Goal: Information Seeking & Learning: Learn about a topic

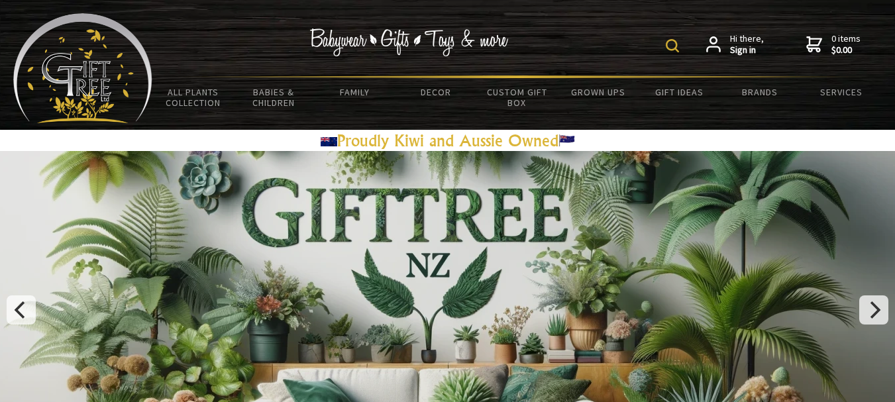
click at [667, 44] on div "Hi there, Sign in 0 items $0.00" at bounding box center [517, 44] width 730 height 62
click at [677, 44] on img at bounding box center [672, 45] width 13 height 13
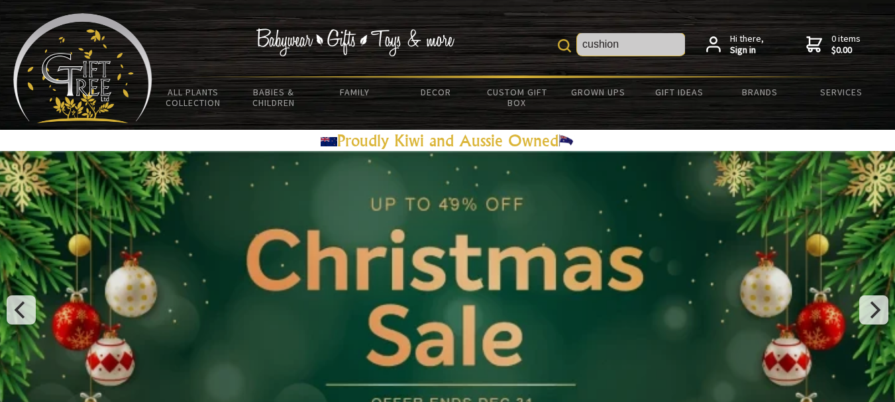
type input "cushion"
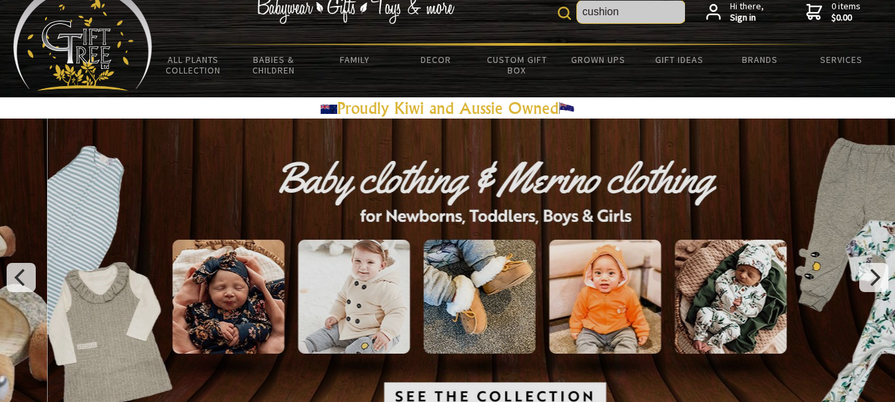
scroll to position [32, 0]
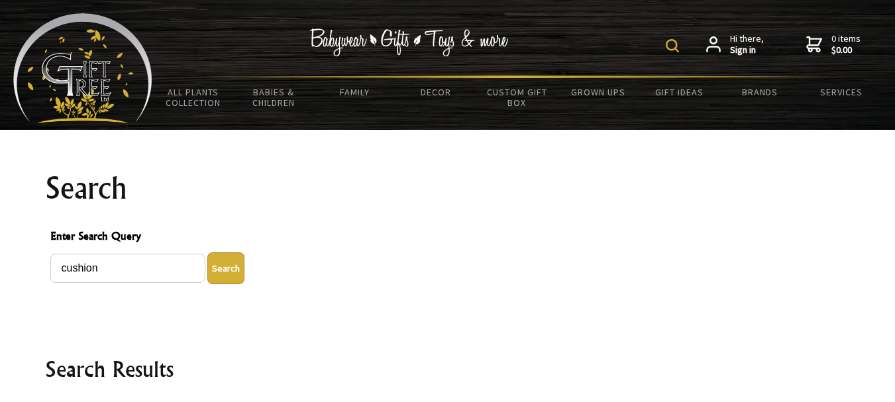
click at [677, 45] on img at bounding box center [672, 45] width 13 height 13
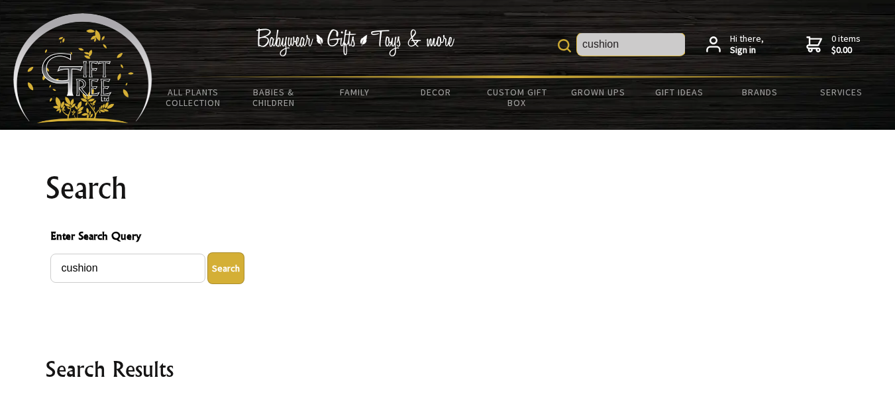
click at [637, 43] on input "cushion" at bounding box center [631, 44] width 108 height 23
type input "c"
type input "thrarw pillow"
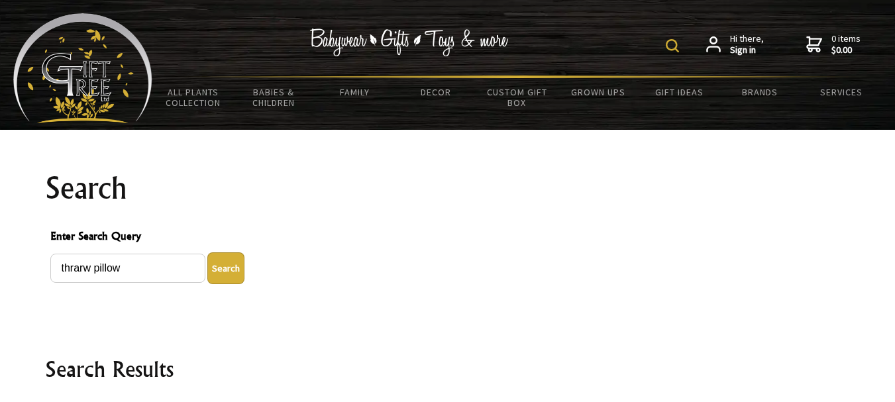
click at [671, 40] on img at bounding box center [672, 45] width 13 height 13
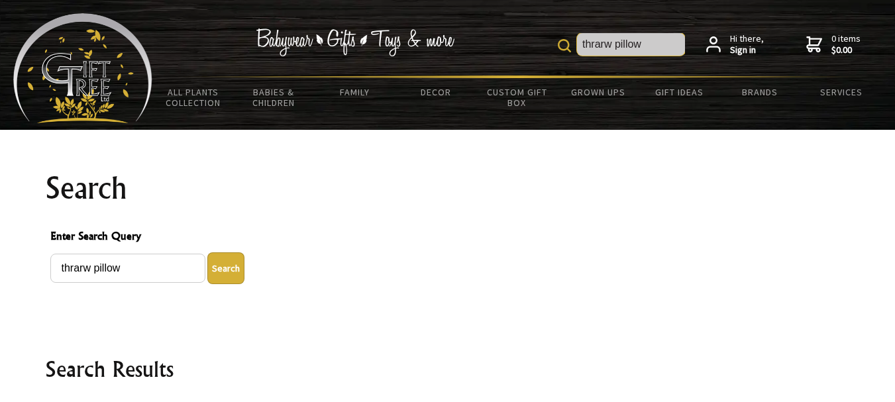
click at [656, 47] on input "thrarw pillow" at bounding box center [631, 44] width 108 height 23
type input "t"
type input "cushion covers"
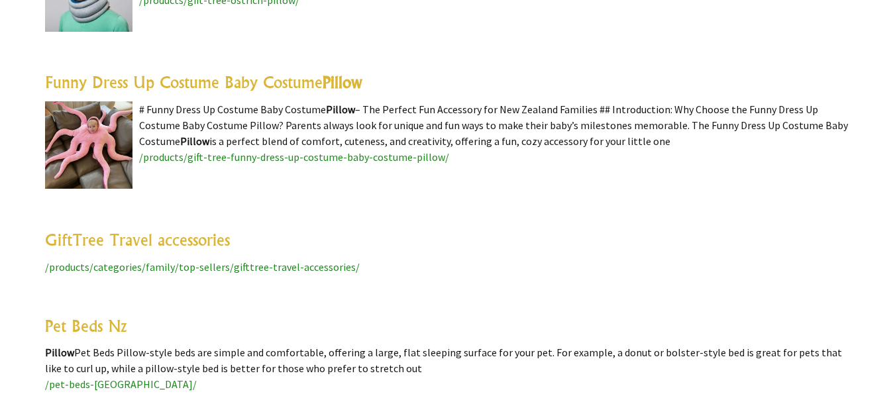
scroll to position [4381, 0]
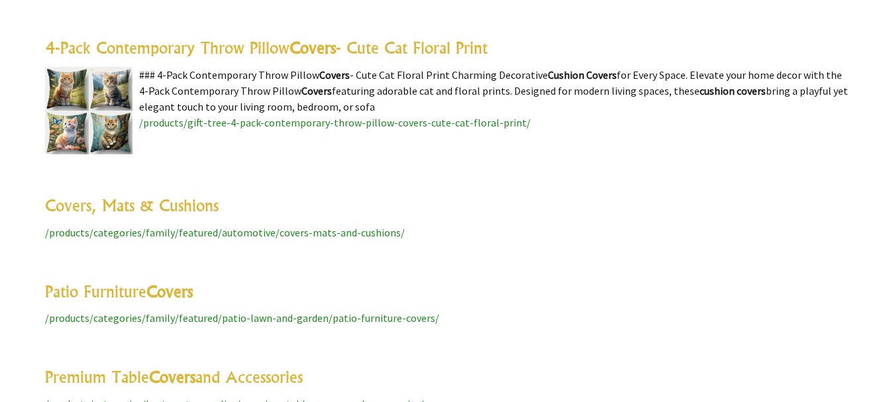
scroll to position [4394, 0]
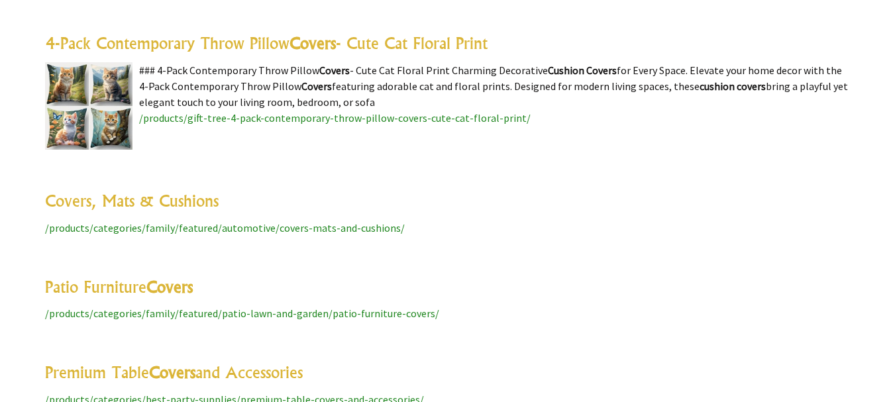
click at [201, 221] on span "/products/categories/family/featured/automotive/covers-mats-and-cushions/" at bounding box center [225, 227] width 360 height 13
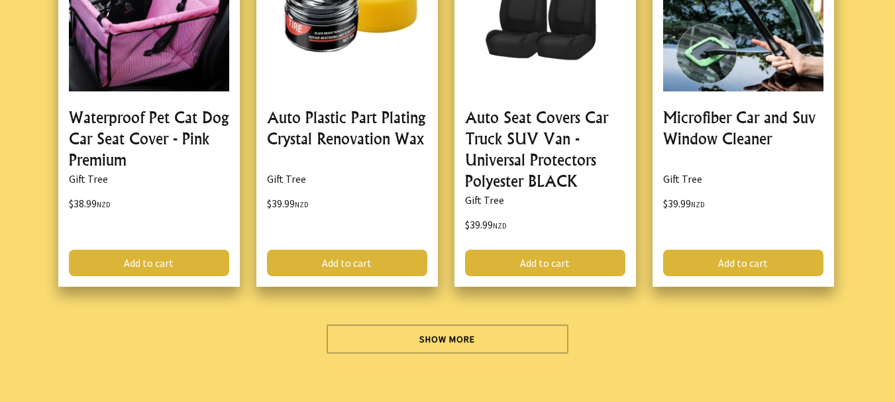
scroll to position [3850, 0]
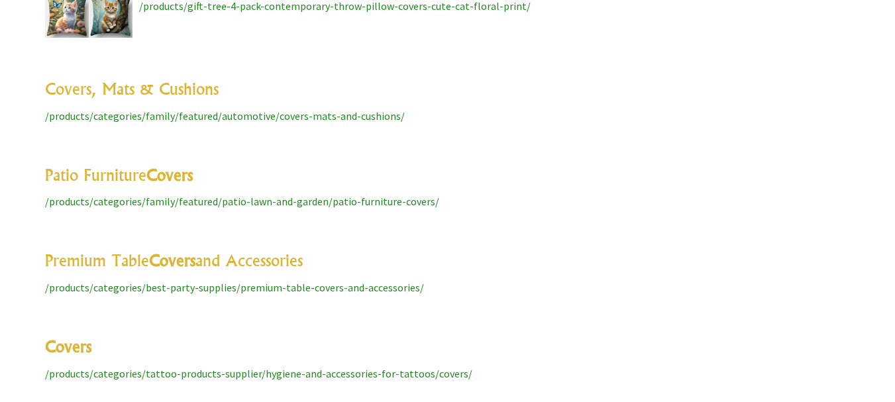
scroll to position [4507, 0]
click at [405, 194] on span "/products/categories/family/featured/patio-lawn-and-garden/patio-furniture-cove…" at bounding box center [242, 200] width 394 height 13
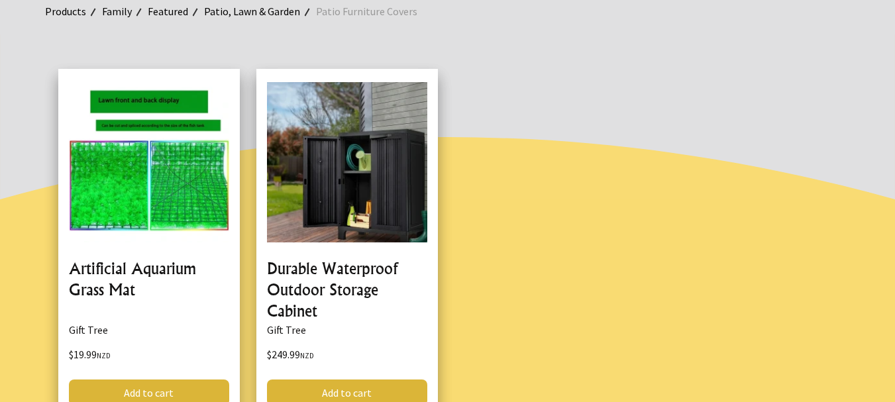
scroll to position [206, 0]
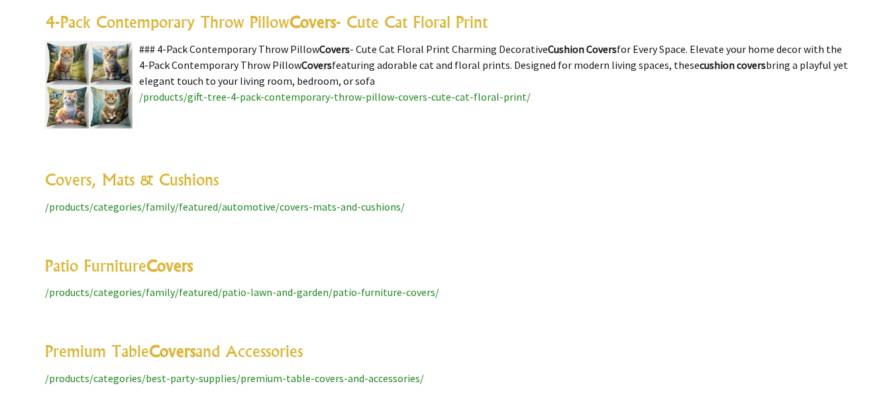
scroll to position [4416, 0]
click at [194, 169] on link "Covers, Mats & Cushions" at bounding box center [132, 179] width 174 height 20
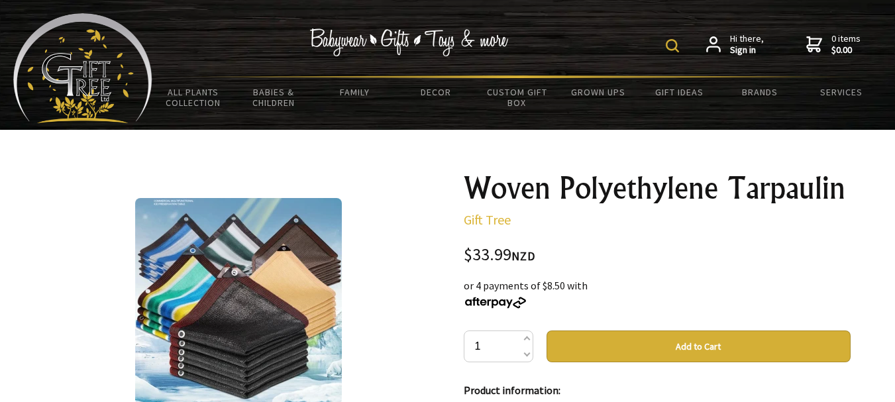
click at [675, 50] on img at bounding box center [672, 45] width 13 height 13
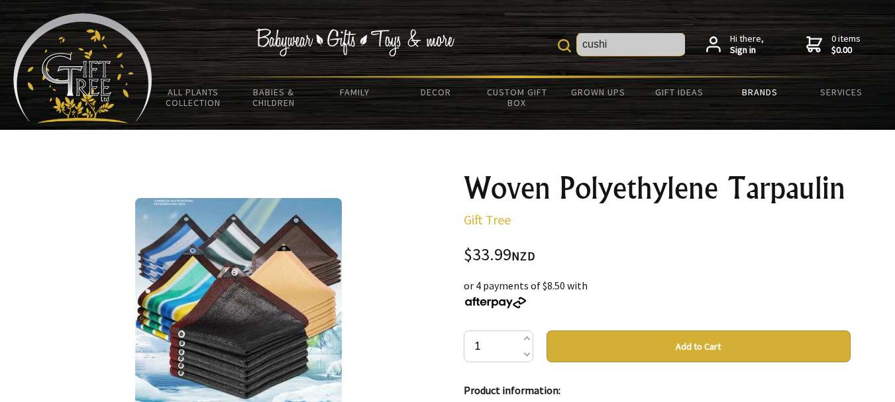
type input "cushion covers"
click at [663, 47] on input "cushion covers" at bounding box center [631, 44] width 108 height 23
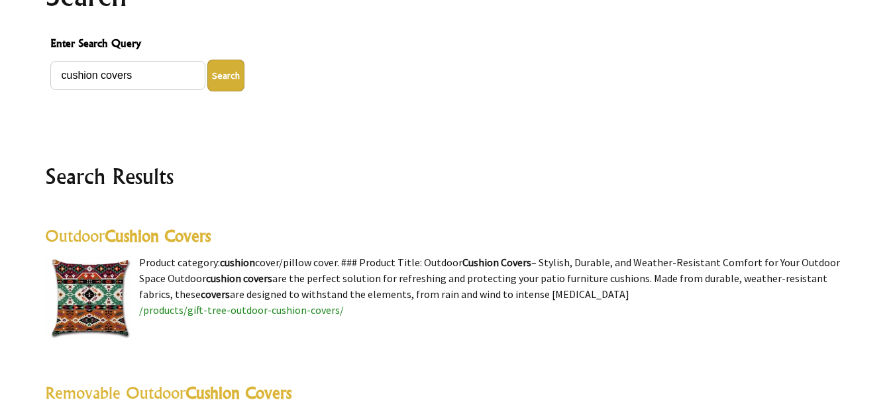
scroll to position [173, 0]
